Goal: Obtain resource: Download file/media

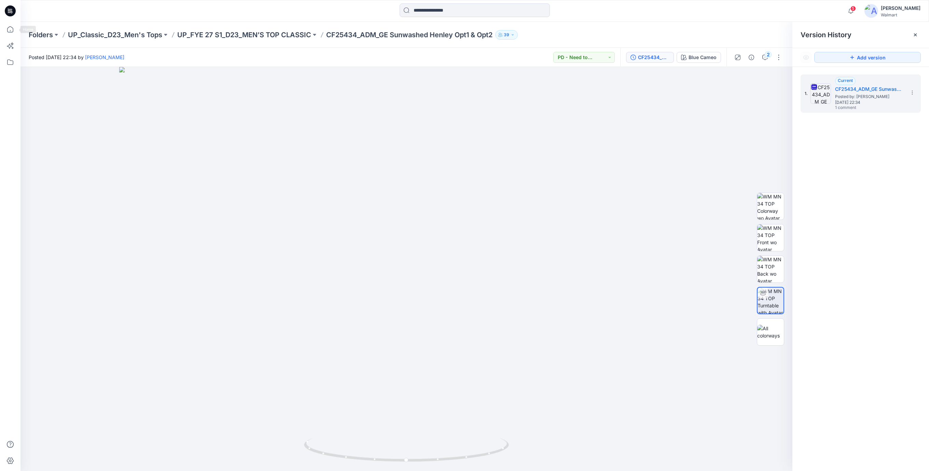
click at [9, 15] on icon at bounding box center [10, 10] width 11 height 11
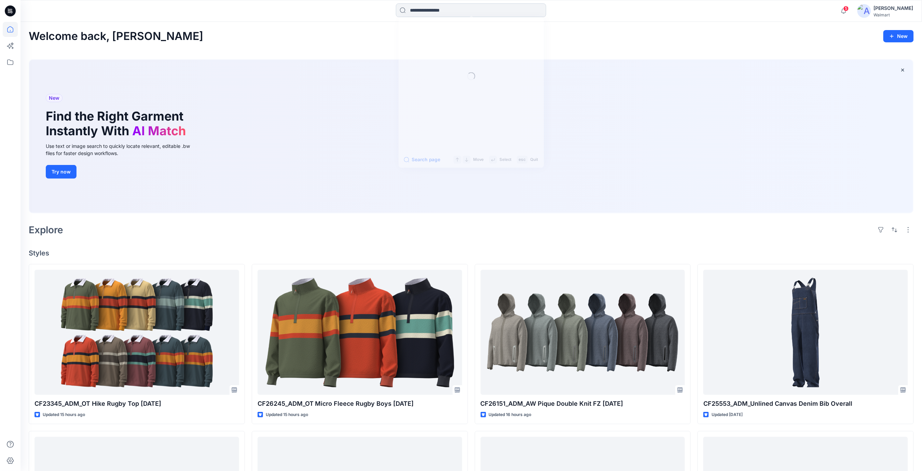
click at [424, 10] on input at bounding box center [471, 10] width 150 height 14
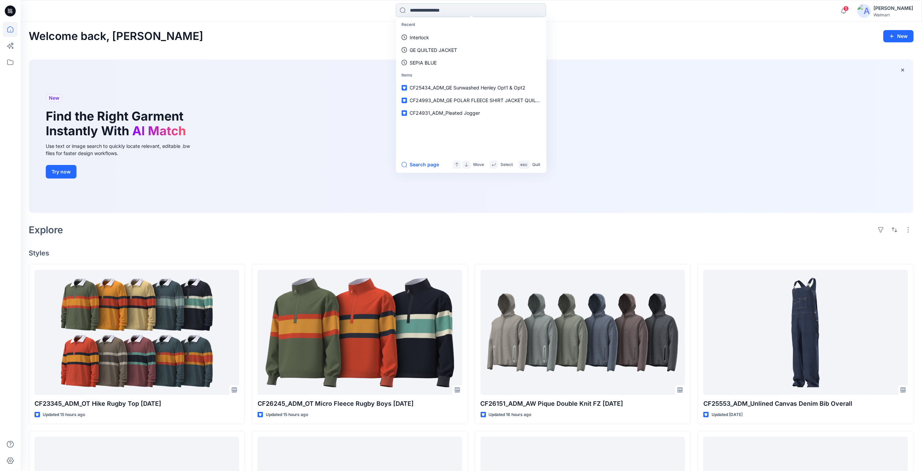
paste input "*******"
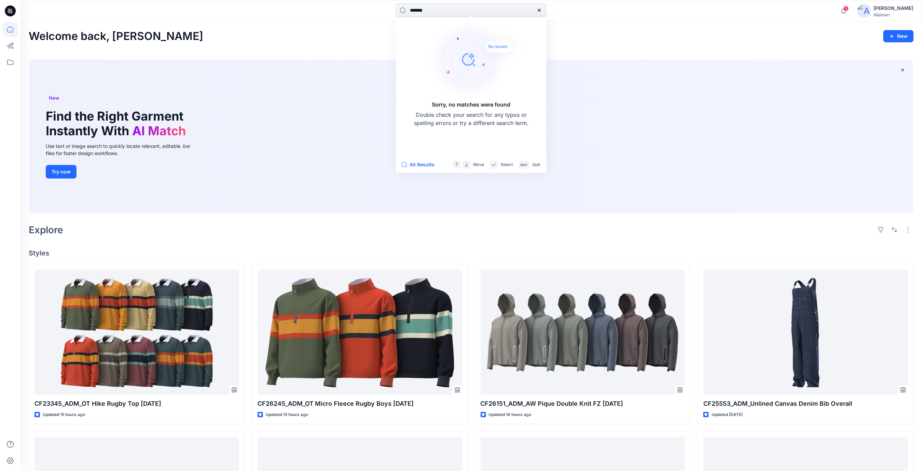
drag, startPoint x: 440, startPoint y: 10, endPoint x: 398, endPoint y: 11, distance: 42.7
click at [398, 11] on input "*******" at bounding box center [471, 10] width 150 height 14
paste input
type input "*******"
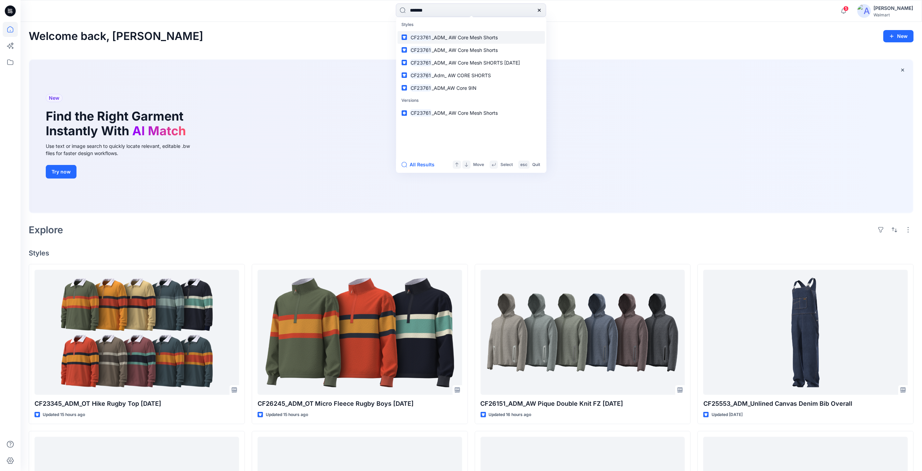
click at [438, 39] on span "_ADM_ AW Core Mesh Shorts" at bounding box center [465, 37] width 66 height 6
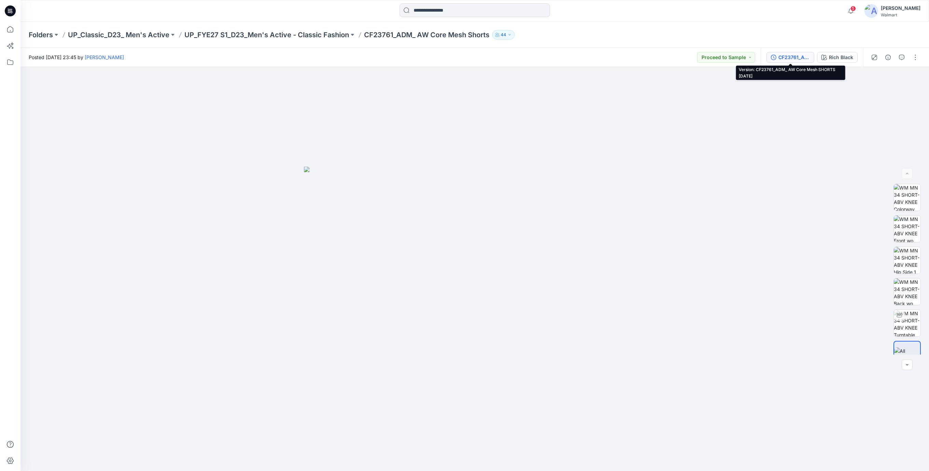
click at [798, 57] on div "CF23761_ADM_ AW Core Mesh SHORTS [DATE]" at bounding box center [793, 58] width 31 height 8
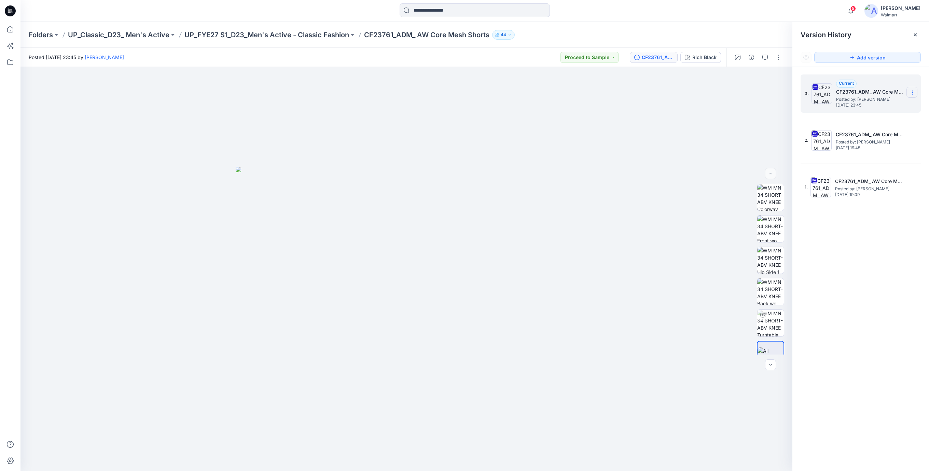
click at [913, 91] on icon at bounding box center [912, 92] width 5 height 5
click at [859, 107] on span "Download Source BW File" at bounding box center [877, 106] width 57 height 8
click at [10, 10] on icon at bounding box center [10, 10] width 3 height 0
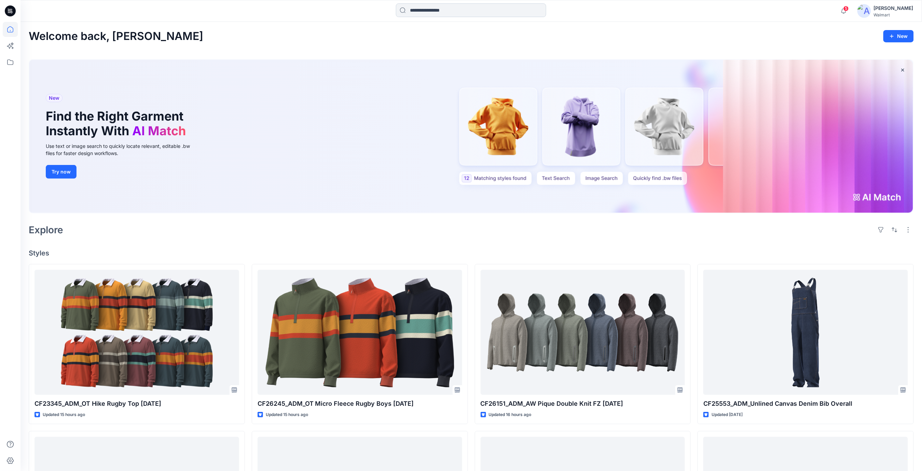
click at [422, 10] on input at bounding box center [471, 10] width 150 height 14
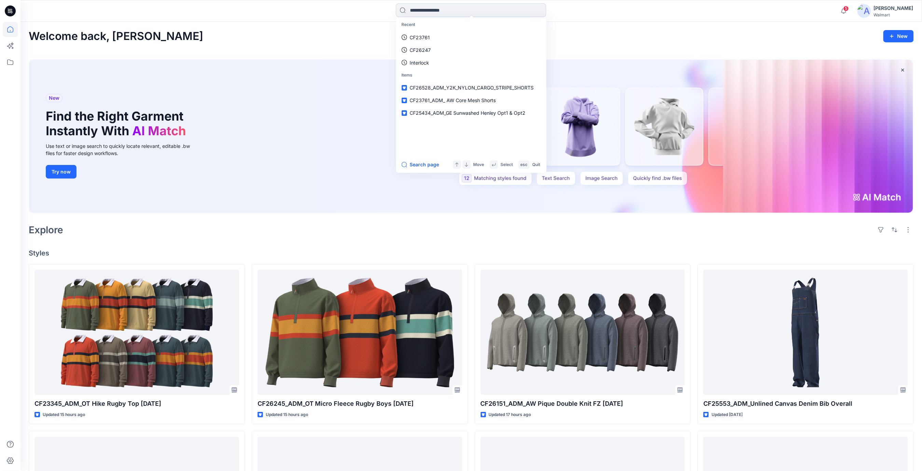
paste input "**********"
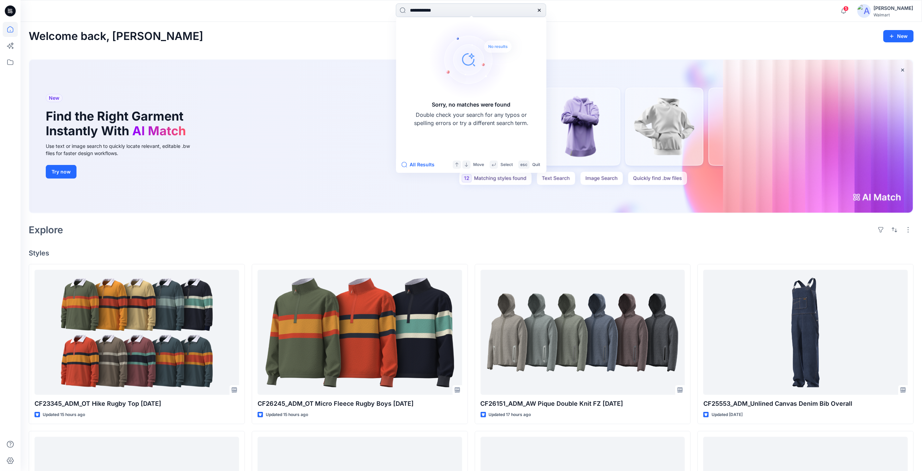
click at [443, 13] on input "**********" at bounding box center [471, 10] width 150 height 14
type input "*****"
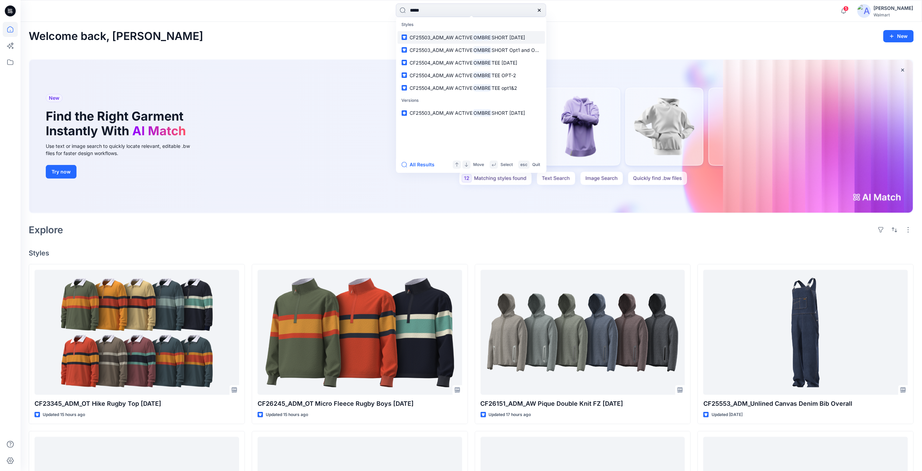
click at [498, 37] on span "SHORT [DATE]" at bounding box center [508, 37] width 33 height 6
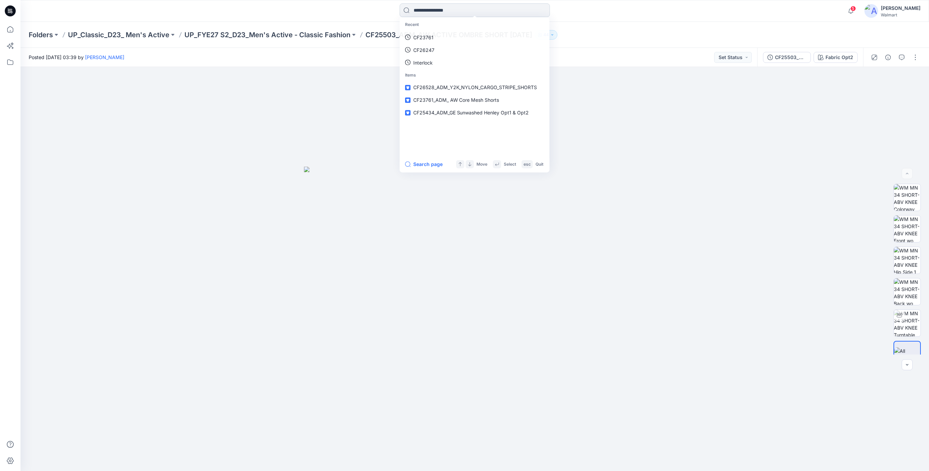
click at [444, 11] on input at bounding box center [475, 10] width 150 height 14
click at [430, 38] on link "Ombre" at bounding box center [475, 37] width 148 height 13
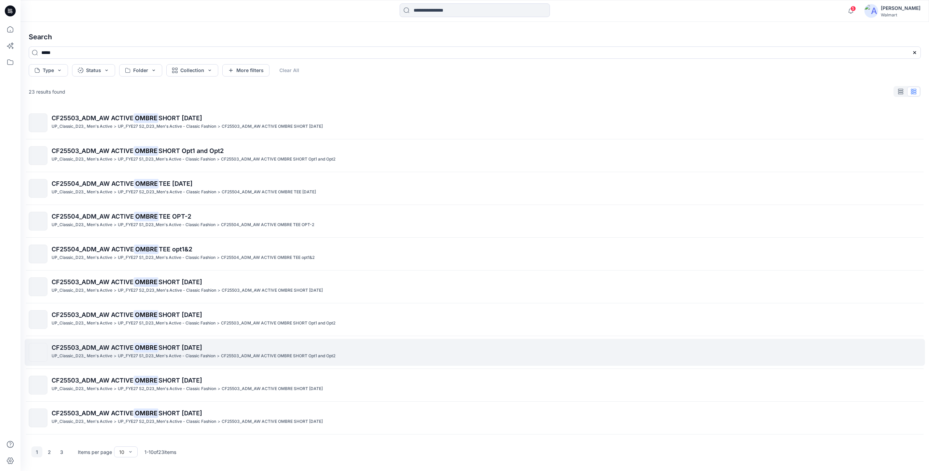
click at [77, 349] on span "CF25503_ADM_AW ACTIVE" at bounding box center [93, 347] width 82 height 7
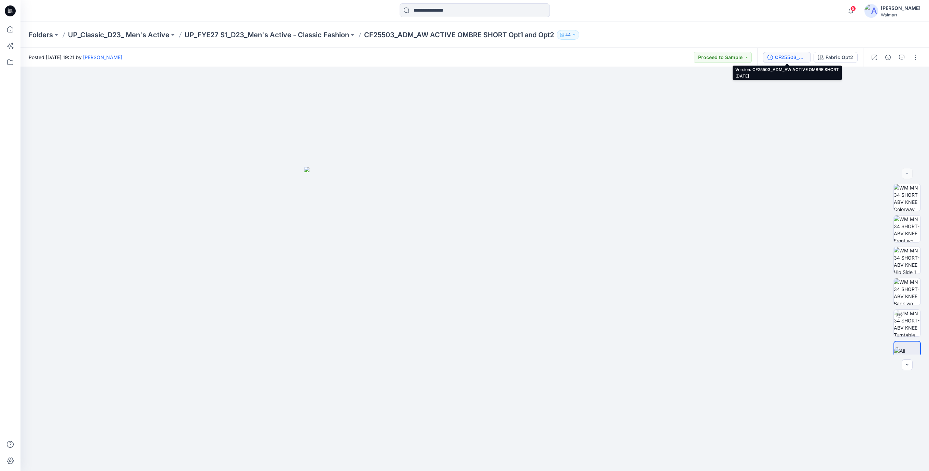
click at [774, 60] on button "CF25503_ADM_AW ACTIVE OMBRE SHORT [DATE]" at bounding box center [787, 57] width 48 height 11
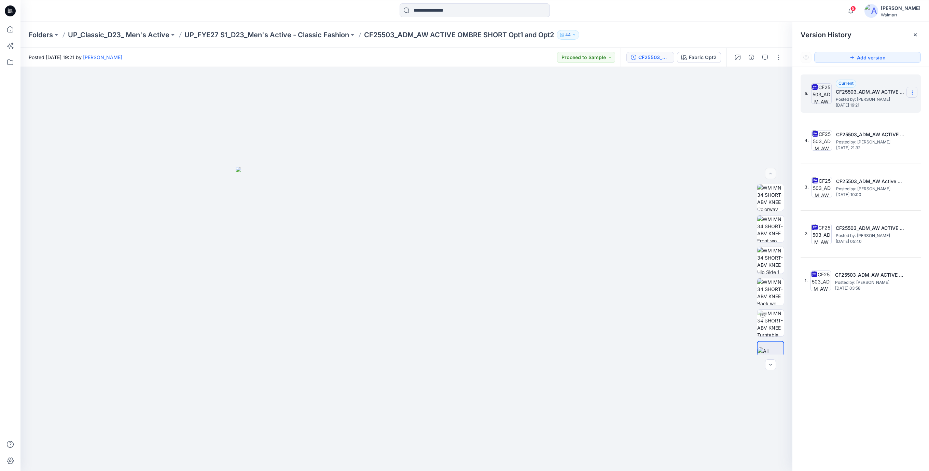
click at [912, 94] on icon at bounding box center [912, 94] width 0 height 0
click at [877, 108] on span "Download Source BW File" at bounding box center [877, 106] width 57 height 8
click at [9, 10] on icon at bounding box center [10, 10] width 11 height 11
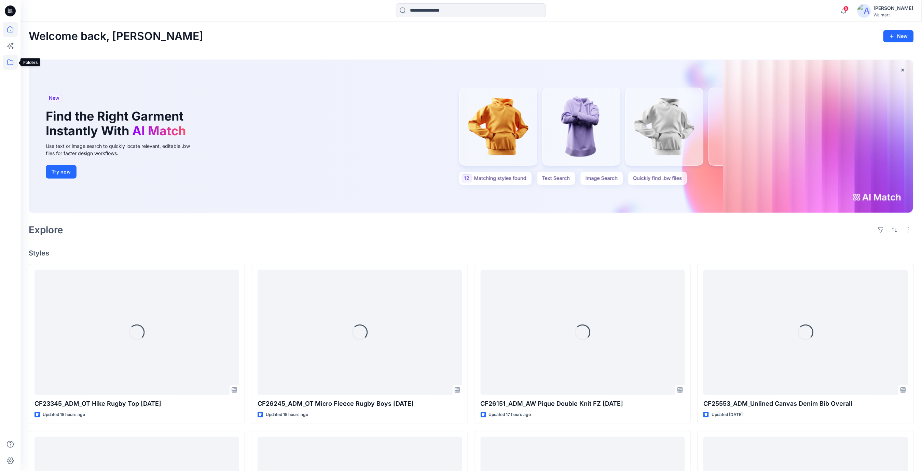
click at [12, 62] on icon at bounding box center [10, 62] width 15 height 15
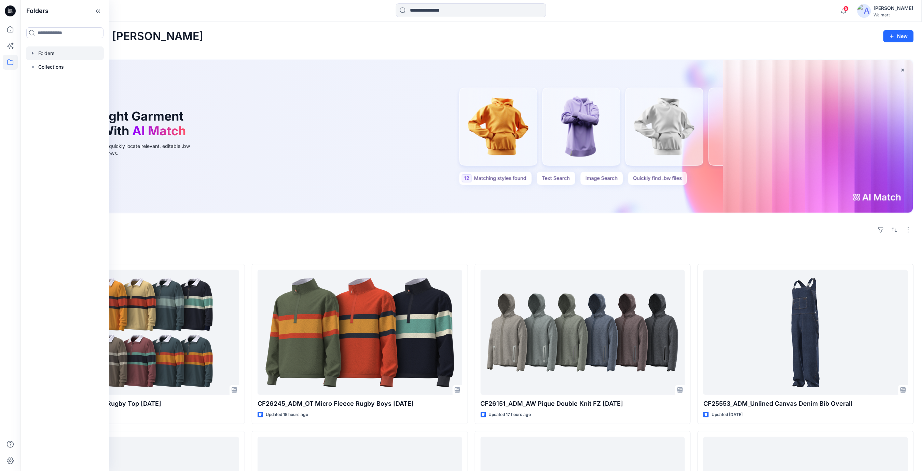
click at [47, 57] on div at bounding box center [65, 53] width 78 height 14
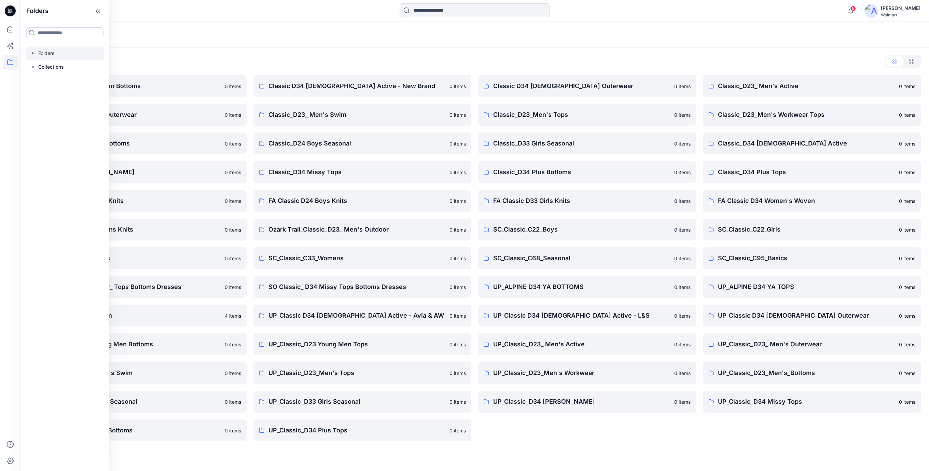
click at [265, 62] on div "Folders List" at bounding box center [475, 61] width 892 height 11
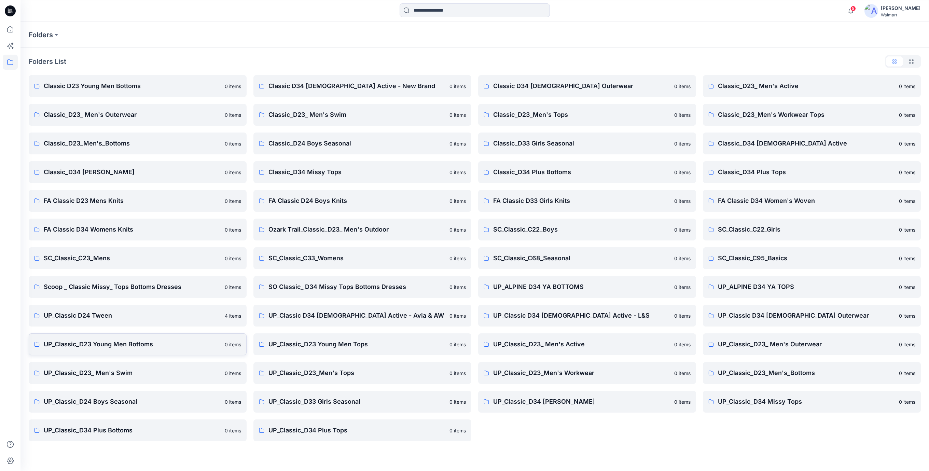
click at [130, 344] on p "UP_Classic_D23 Young Men Bottoms" at bounding box center [132, 345] width 177 height 10
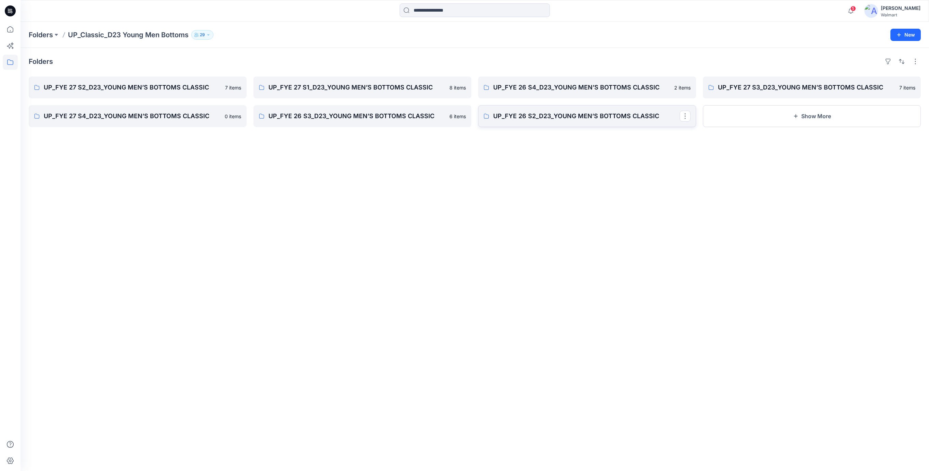
click at [539, 111] on p "UP_FYE 26 S2_D23_YOUNG MEN’S BOTTOMS CLASSIC" at bounding box center [586, 116] width 187 height 10
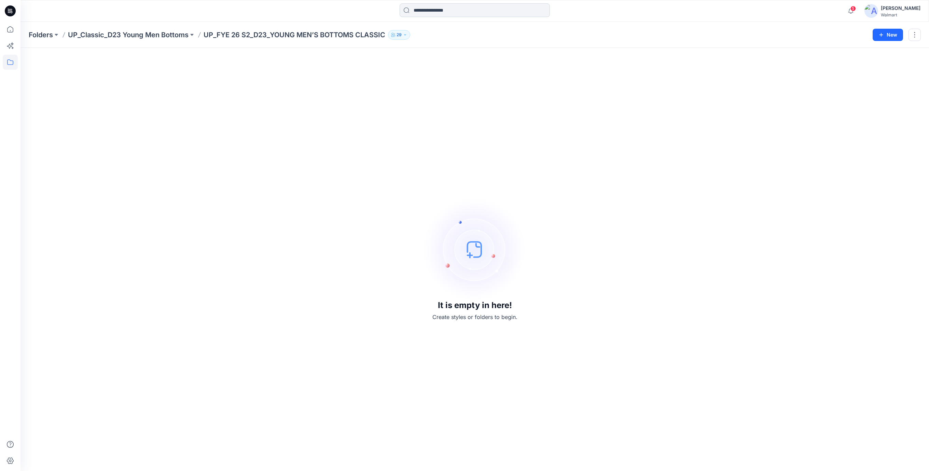
click at [423, 11] on input at bounding box center [475, 10] width 150 height 14
drag, startPoint x: 248, startPoint y: 100, endPoint x: 181, endPoint y: 101, distance: 66.6
click at [247, 101] on div "It is empty in here! Create styles or folders to begin." at bounding box center [475, 259] width 892 height 407
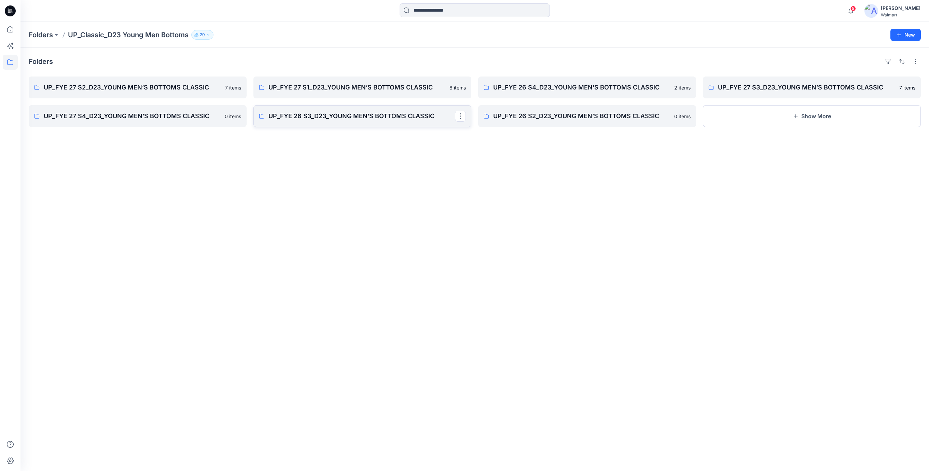
click at [320, 113] on p "UP_FYE 26 S3_D23_YOUNG MEN’S BOTTOMS CLASSIC" at bounding box center [361, 116] width 187 height 10
click at [174, 115] on p "UP_FYE 27 S4_D23_YOUNG MEN’S BOTTOMS CLASSIC" at bounding box center [137, 116] width 187 height 10
click at [745, 91] on p "UP_FYE 27 S3_D23_YOUNG MEN’S BOTTOMS CLASSIC" at bounding box center [811, 88] width 187 height 10
click at [511, 85] on p "UP_FYE 26 S4_D23_YOUNG MEN’S BOTTOMS CLASSIC" at bounding box center [586, 88] width 187 height 10
click at [304, 87] on p "UP_FYE 27 S1_D23_YOUNG MEN’S BOTTOMS CLASSIC" at bounding box center [361, 88] width 187 height 10
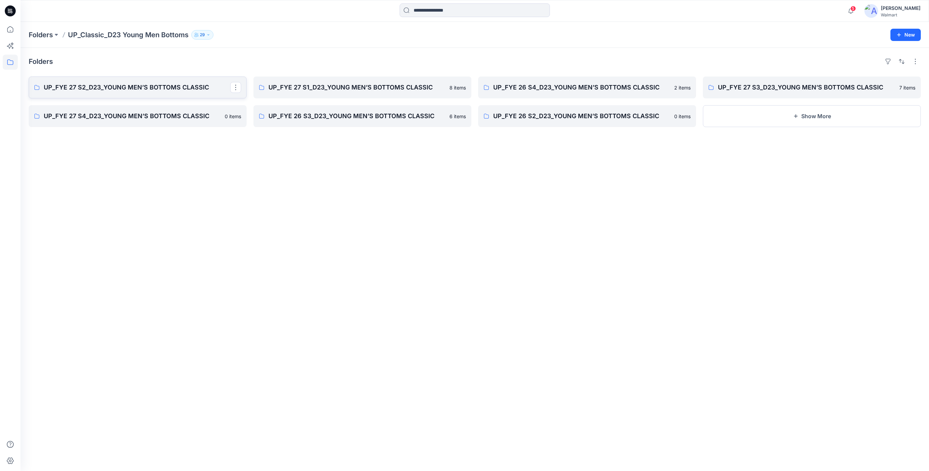
click at [151, 88] on p "UP_FYE 27 S2_D23_YOUNG MEN’S BOTTOMS CLASSIC" at bounding box center [137, 88] width 187 height 10
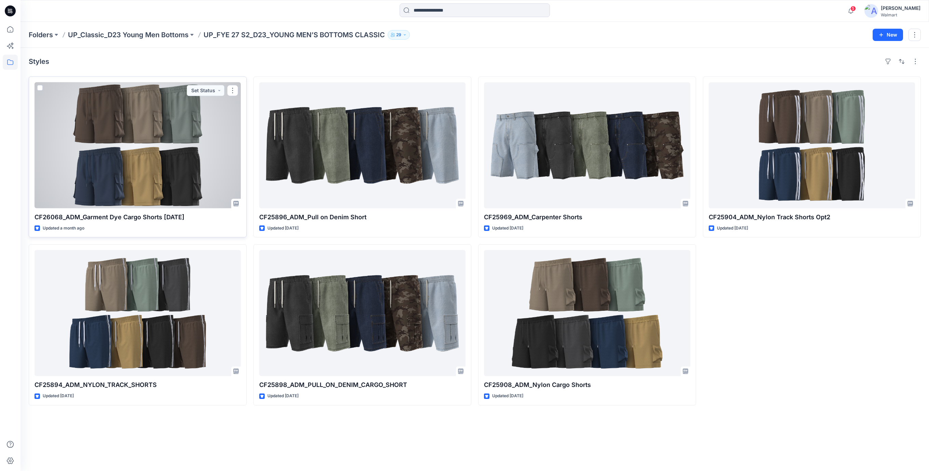
click at [135, 165] on div at bounding box center [137, 145] width 206 height 126
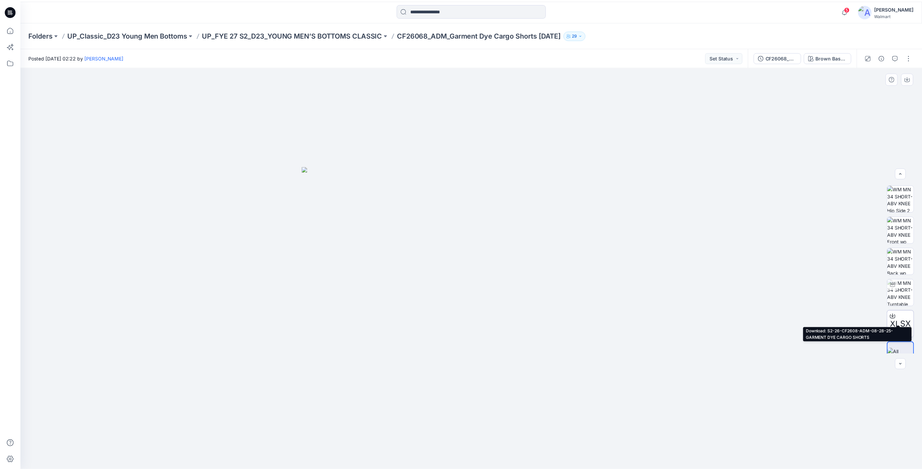
scroll to position [45, 0]
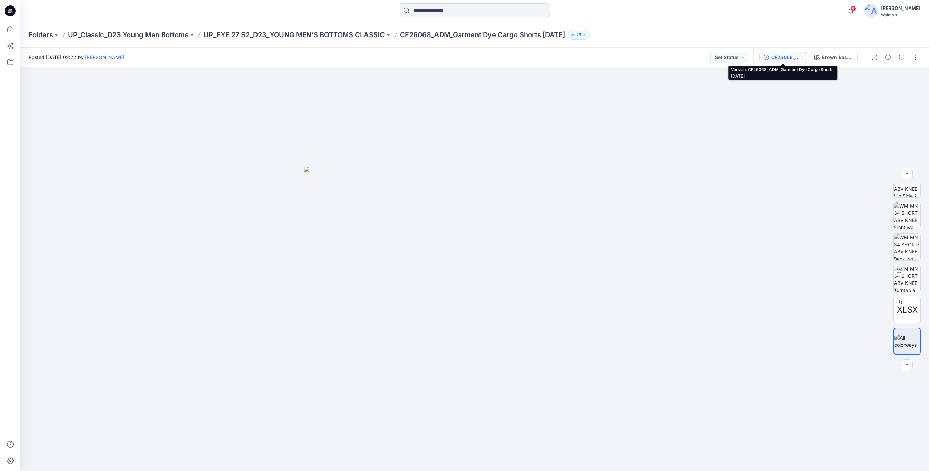
click at [779, 57] on div "CF26068_ADM_Garment Dye Cargo Shorts [DATE]" at bounding box center [786, 58] width 31 height 8
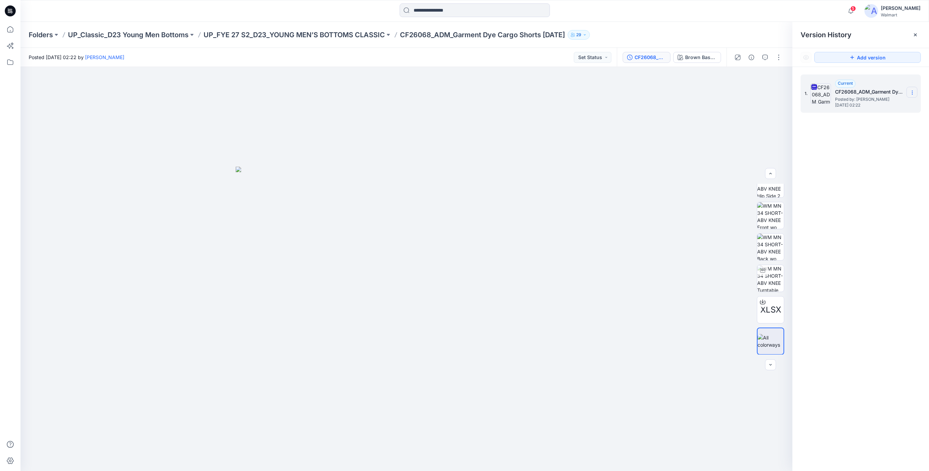
click at [914, 93] on icon at bounding box center [912, 92] width 5 height 5
click at [871, 107] on span "Download Source BW File" at bounding box center [877, 106] width 57 height 8
click at [10, 10] on icon at bounding box center [10, 10] width 3 height 0
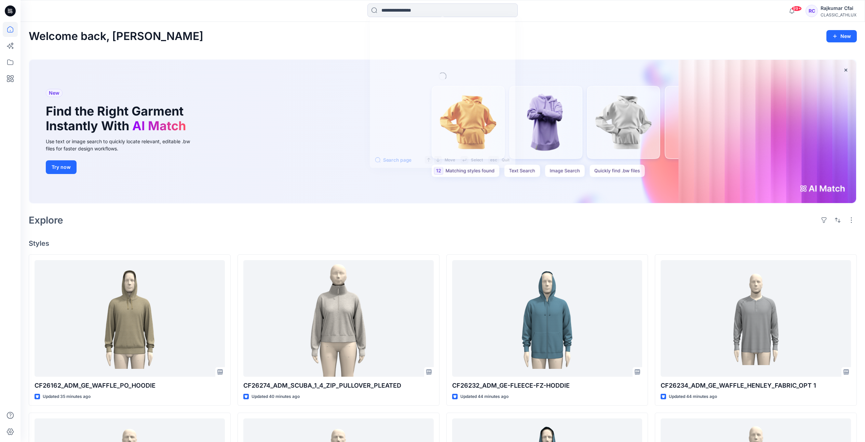
click at [432, 11] on input at bounding box center [442, 10] width 150 height 14
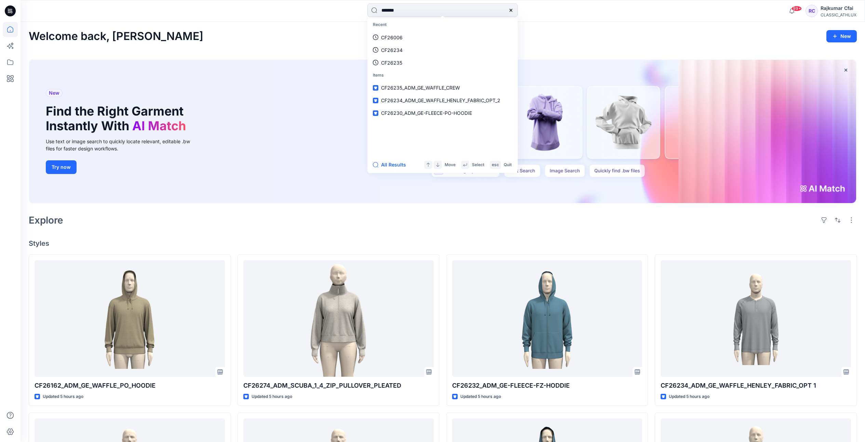
type input "*******"
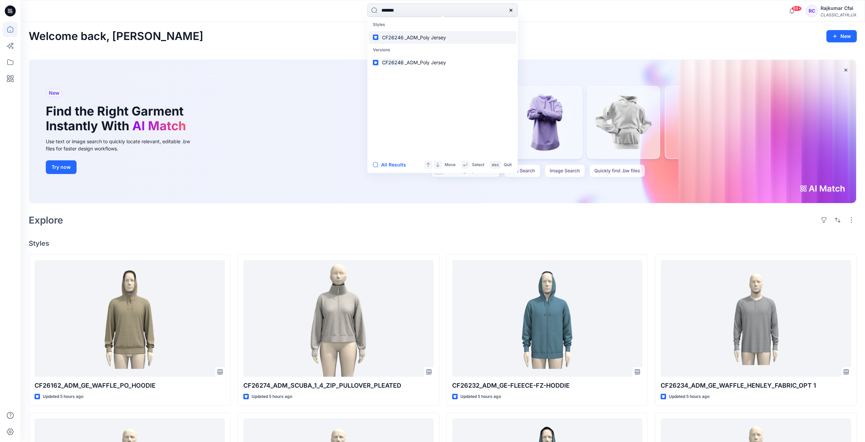
click at [415, 40] on span "_ADM_Poly Jersey" at bounding box center [424, 37] width 41 height 6
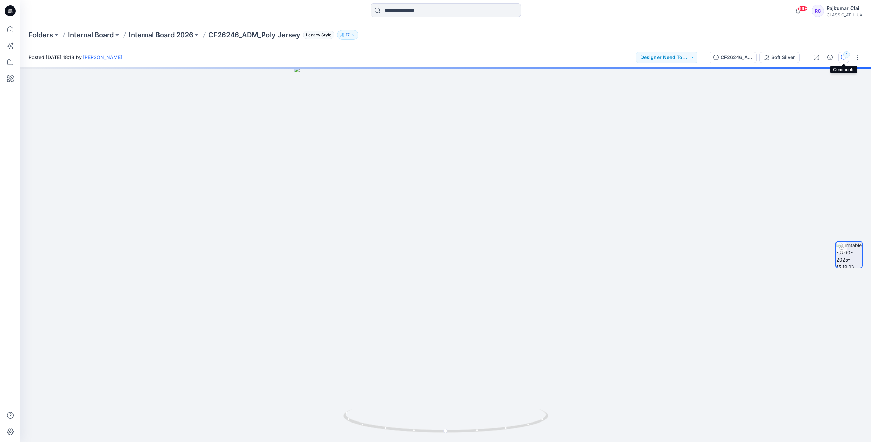
click at [847, 57] on div "1" at bounding box center [846, 54] width 7 height 7
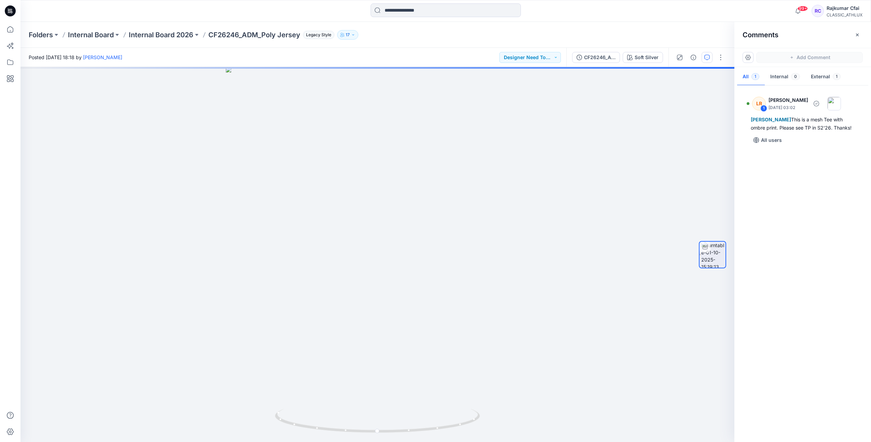
click at [794, 127] on div "Chantal Athlux This is a mesh Tee with ombre print. Please see TP in S2'26. Tha…" at bounding box center [803, 123] width 104 height 16
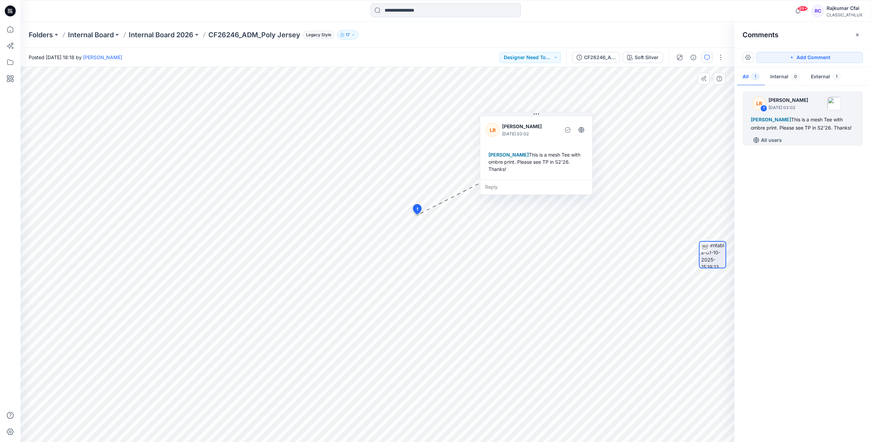
drag, startPoint x: 486, startPoint y: 257, endPoint x: 559, endPoint y: 151, distance: 128.6
click at [559, 151] on div "Chantal Athlux This is a mesh Tee with ombre print. Please see TP in S2'26. Tha…" at bounding box center [536, 161] width 101 height 27
click at [513, 162] on div "Chantal Athlux This is a mesh Tee with ombre print. Please see TP in S2'26. Tha…" at bounding box center [536, 161] width 101 height 27
click at [9, 10] on icon at bounding box center [10, 10] width 11 height 11
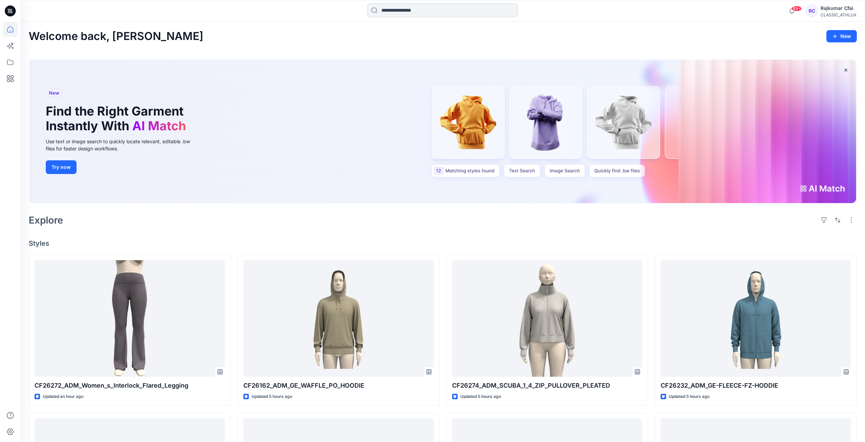
click at [438, 11] on input at bounding box center [442, 10] width 150 height 14
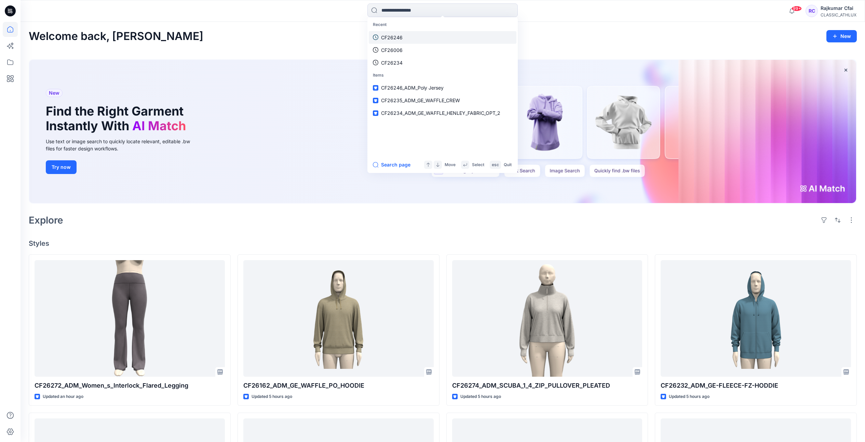
click at [398, 36] on p "CF26246" at bounding box center [392, 37] width 22 height 7
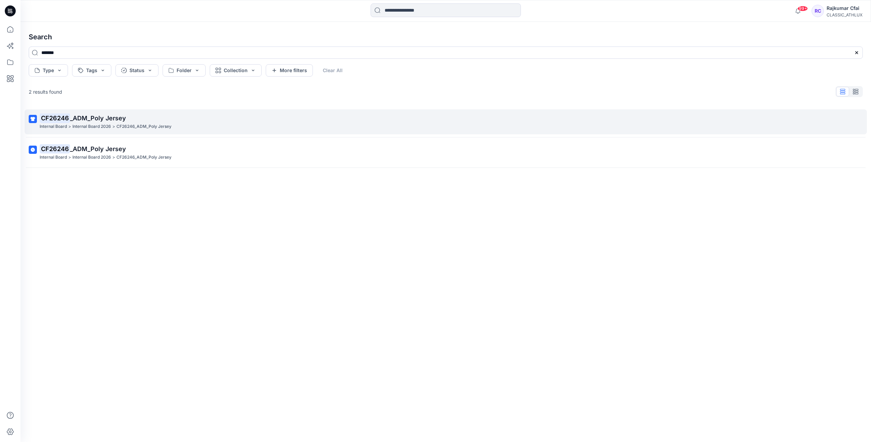
click at [110, 117] on span "_ADM_Poly Jersey" at bounding box center [98, 117] width 56 height 7
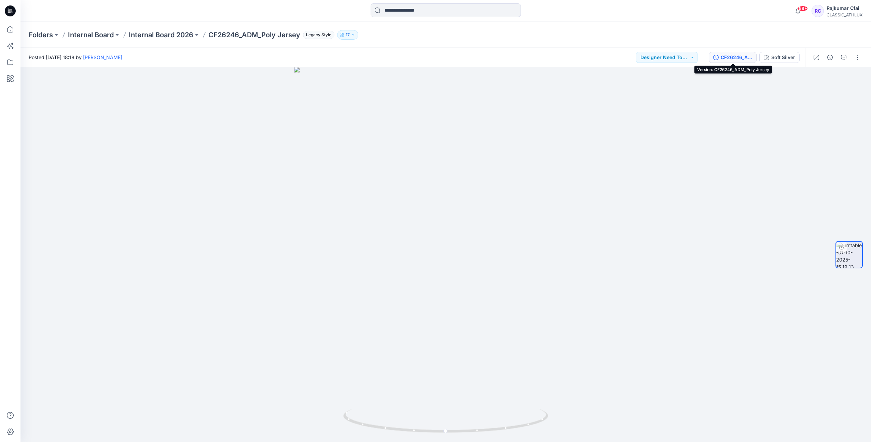
click at [726, 57] on div "CF26246_ADM_Poly Jersey" at bounding box center [736, 58] width 31 height 8
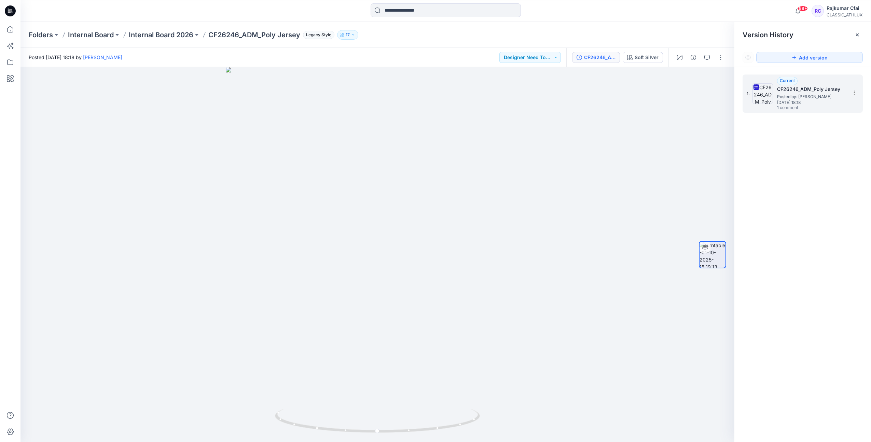
click at [838, 88] on h5 "CF26246_ADM_Poly Jersey" at bounding box center [811, 89] width 68 height 8
click at [710, 57] on button "button" at bounding box center [707, 57] width 11 height 11
